Goal: Information Seeking & Learning: Check status

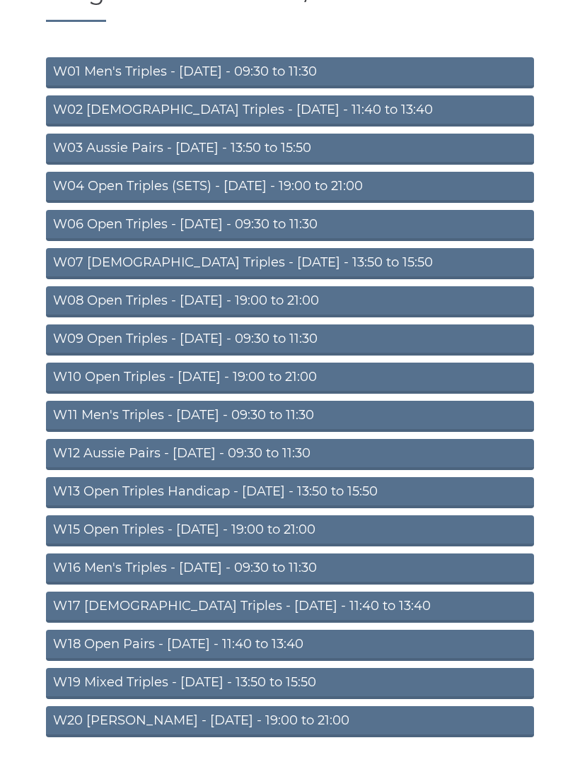
scroll to position [158, 0]
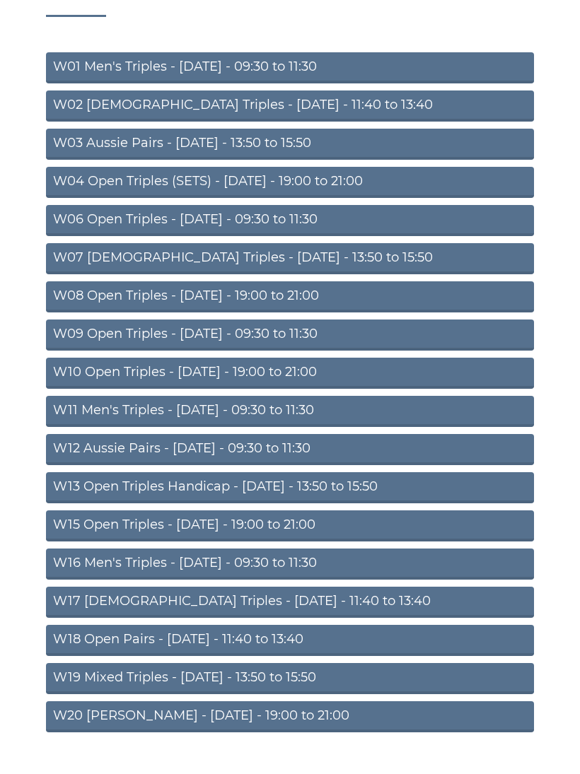
click at [296, 639] on link "W18 Open Pairs - Friday - 11:40 to 13:40" at bounding box center [290, 640] width 488 height 31
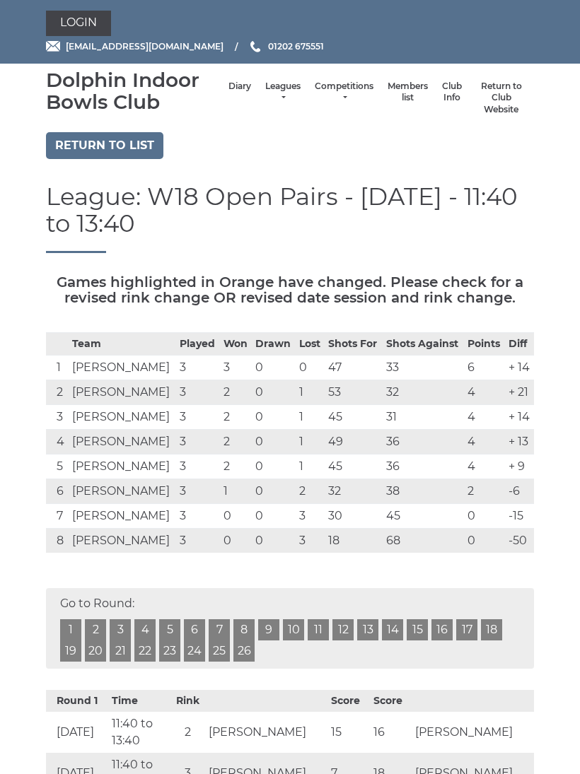
click at [176, 627] on link "5" at bounding box center [169, 630] width 21 height 21
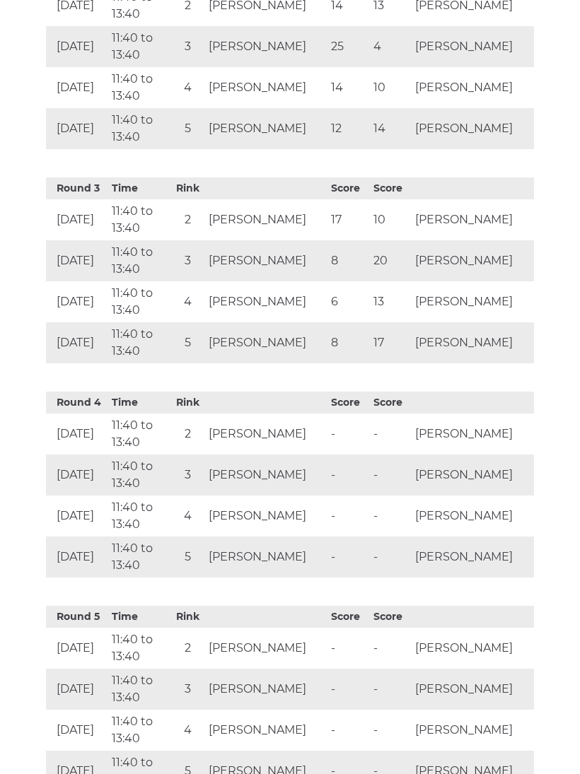
scroll to position [940, 0]
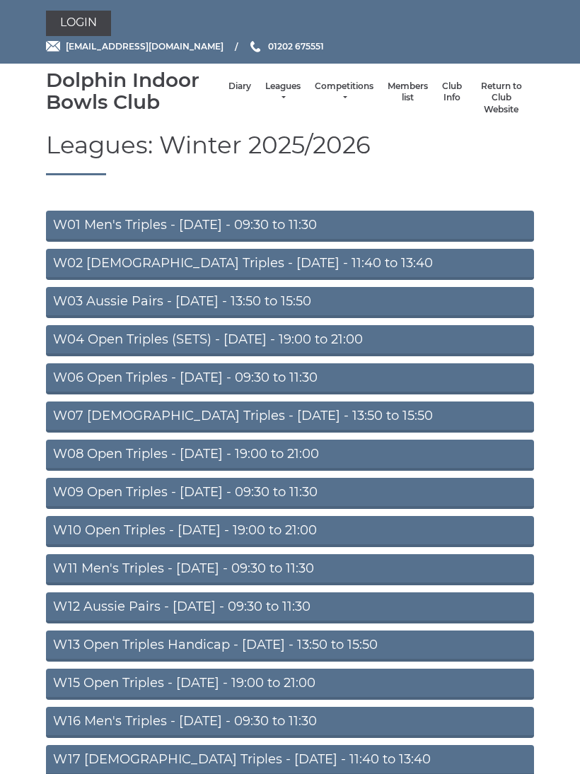
scroll to position [185, 0]
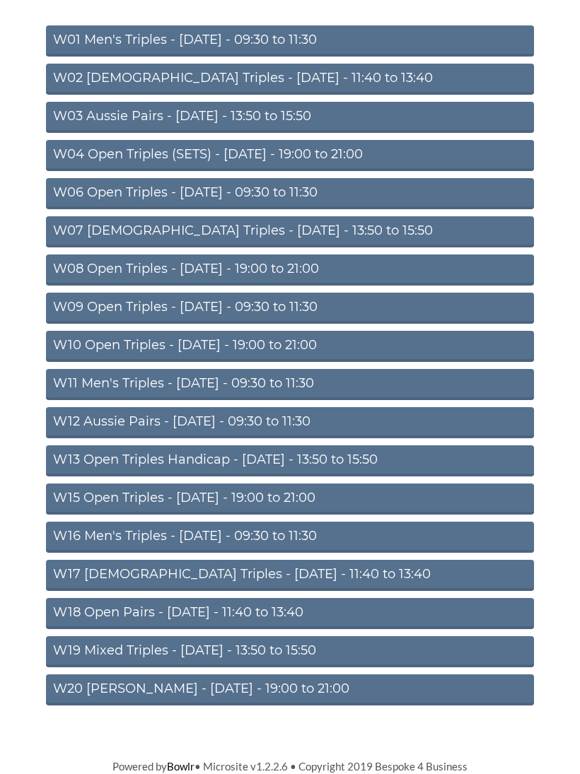
click at [245, 655] on link "W19 Mixed Triples - Friday - 13:50 to 15:50" at bounding box center [290, 652] width 488 height 31
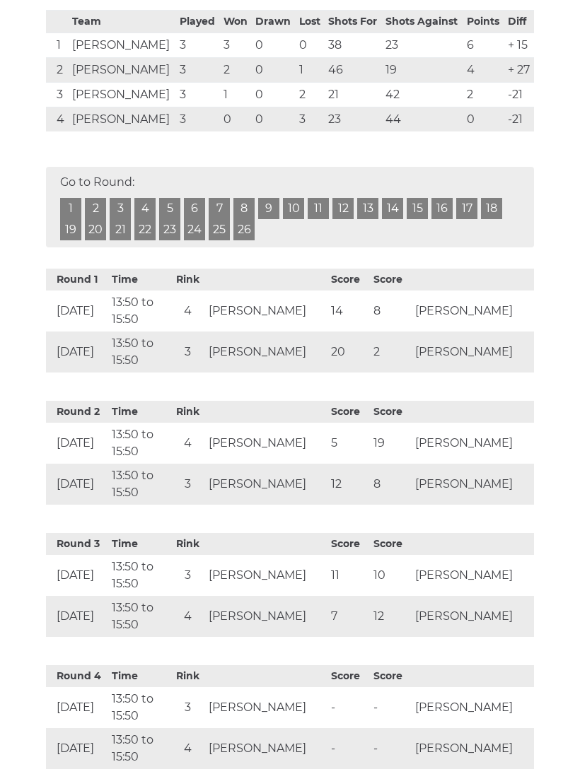
scroll to position [323, 0]
